Goal: Task Accomplishment & Management: Use online tool/utility

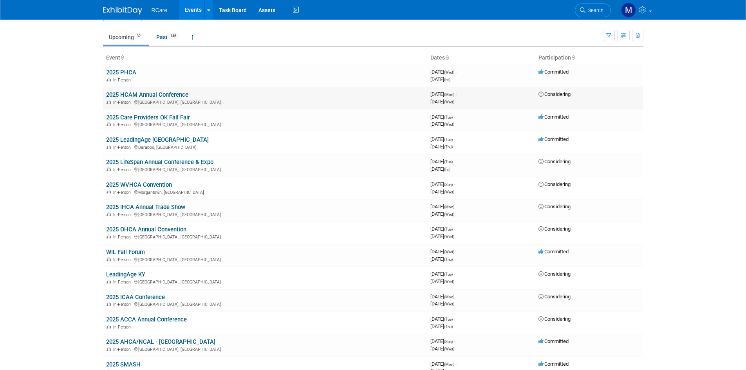
scroll to position [39, 0]
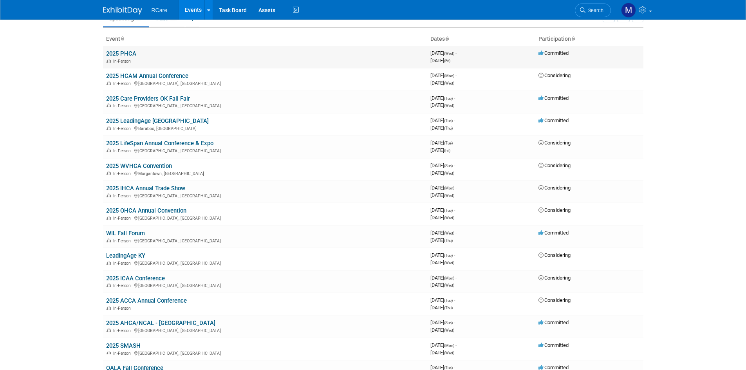
click at [117, 54] on link "2025 PHCA" at bounding box center [121, 53] width 30 height 7
drag, startPoint x: 101, startPoint y: 50, endPoint x: 586, endPoint y: 247, distance: 523.4
copy div "Event Dates Participation 2025 PHCA In-Person 3965846400 [DATE] (Wed) - [DATE] …"
click at [31, 87] on body "RCare Events Add Event Bulk Upload Events Shareable Event Boards Recently Viewe…" at bounding box center [373, 146] width 746 height 370
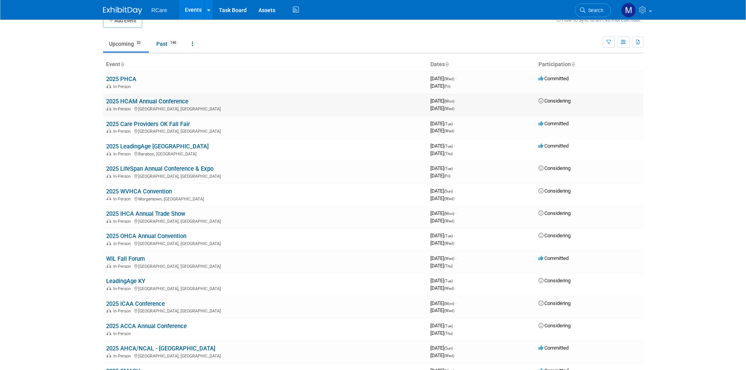
scroll to position [0, 0]
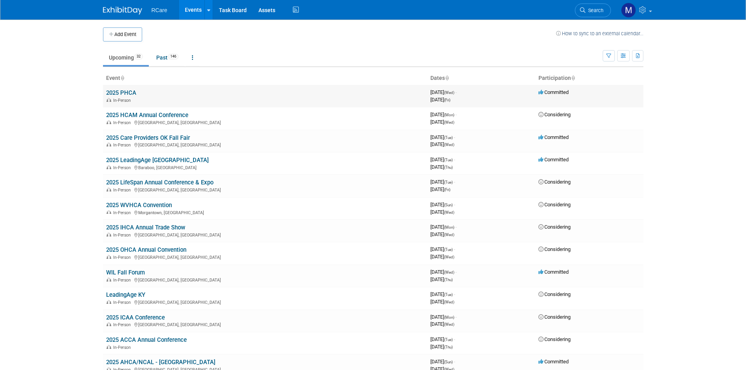
click at [132, 94] on link "2025 PHCA" at bounding box center [121, 92] width 30 height 7
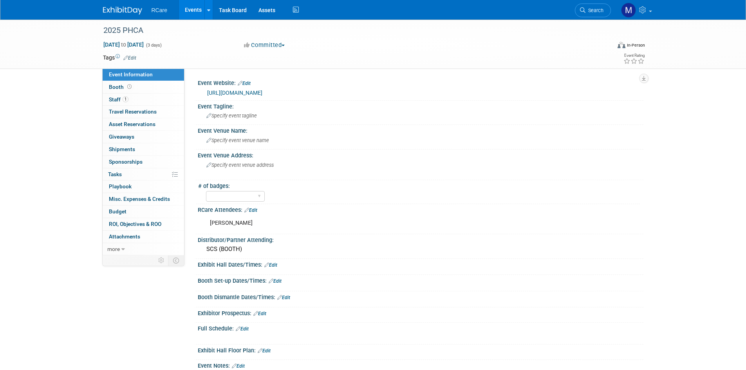
click at [242, 90] on link "https://phca.org/event/2025-phca-convention-and-expo/" at bounding box center [234, 93] width 55 height 6
